Goal: Check status: Check status

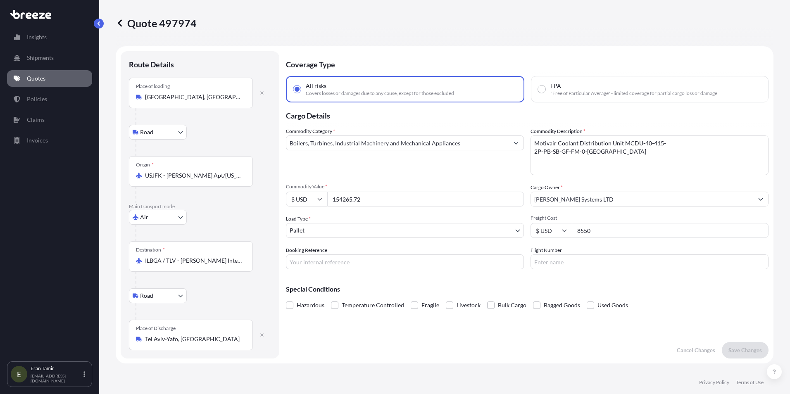
select select "Road"
select select "Air"
select select "Road"
select select "1"
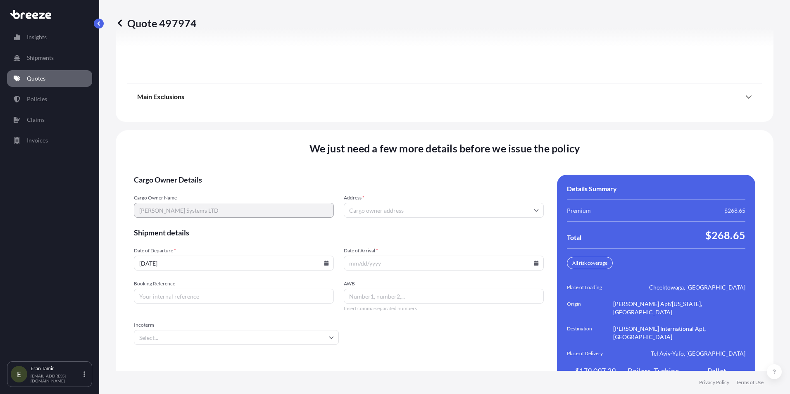
click at [376, 289] on input "AWB" at bounding box center [444, 296] width 200 height 15
paste input "700-74276274"
drag, startPoint x: 360, startPoint y: 283, endPoint x: 367, endPoint y: 294, distance: 13.2
click at [361, 289] on input "700-74276274" at bounding box center [444, 296] width 200 height 15
click at [167, 289] on input "Booking Reference" at bounding box center [234, 296] width 200 height 15
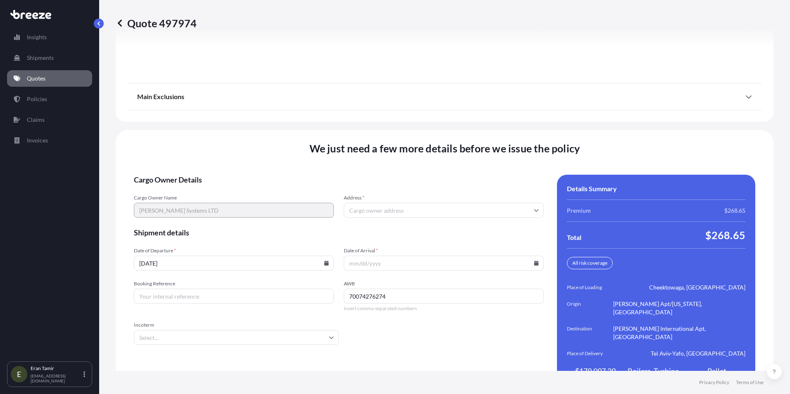
click at [356, 289] on input "70074276274" at bounding box center [444, 296] width 200 height 15
type input "700- 74276274"
click at [235, 289] on input "Booking Reference" at bounding box center [234, 296] width 200 height 15
paste input "AE1505"
type input "AE1505"
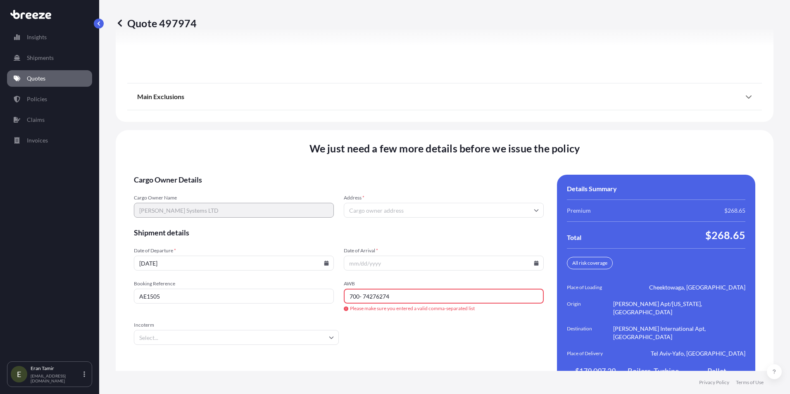
click at [333, 330] on input "Incoterm" at bounding box center [236, 337] width 205 height 15
click at [157, 256] on li "CIP" at bounding box center [235, 257] width 196 height 16
click at [330, 335] on icon at bounding box center [331, 337] width 5 height 5
click at [153, 288] on li "DAP" at bounding box center [235, 292] width 196 height 16
type input "DAP"
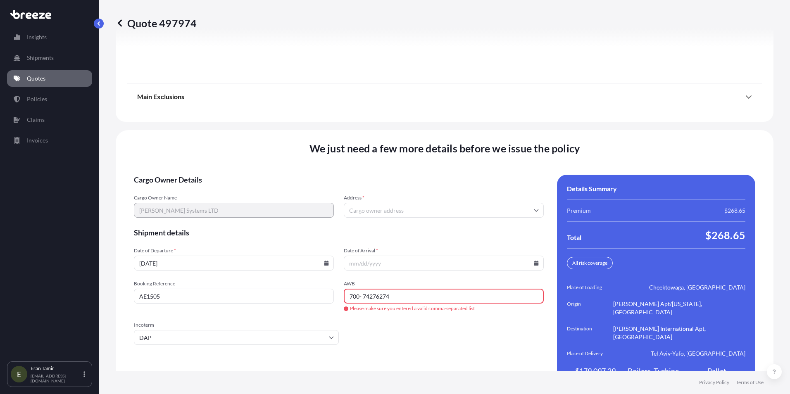
click at [356, 203] on input "Address *" at bounding box center [444, 210] width 200 height 15
click at [359, 203] on input "Address *" at bounding box center [444, 210] width 200 height 15
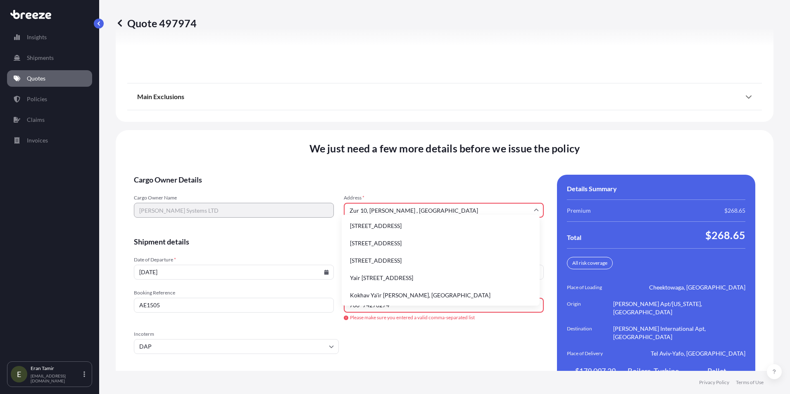
click at [387, 291] on li "Kokhav Ya'ir [PERSON_NAME], [GEOGRAPHIC_DATA]" at bounding box center [440, 296] width 191 height 16
type input "Kokhav Ya'ir [PERSON_NAME], [GEOGRAPHIC_DATA]"
